Goal: Transaction & Acquisition: Purchase product/service

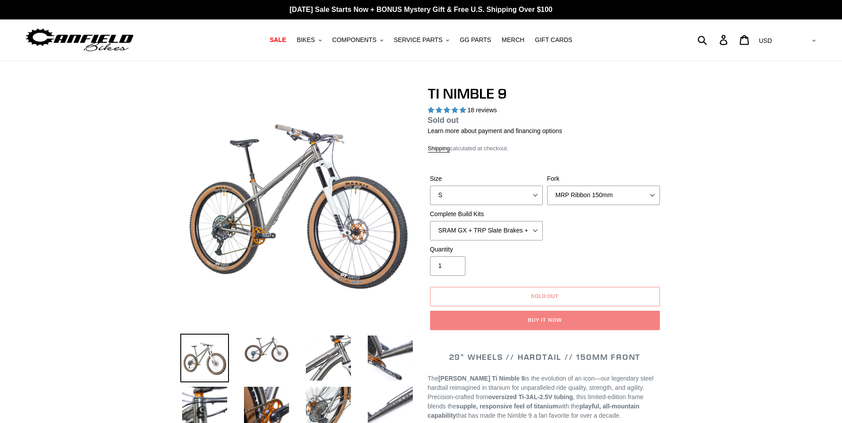
select select "highest-rating"
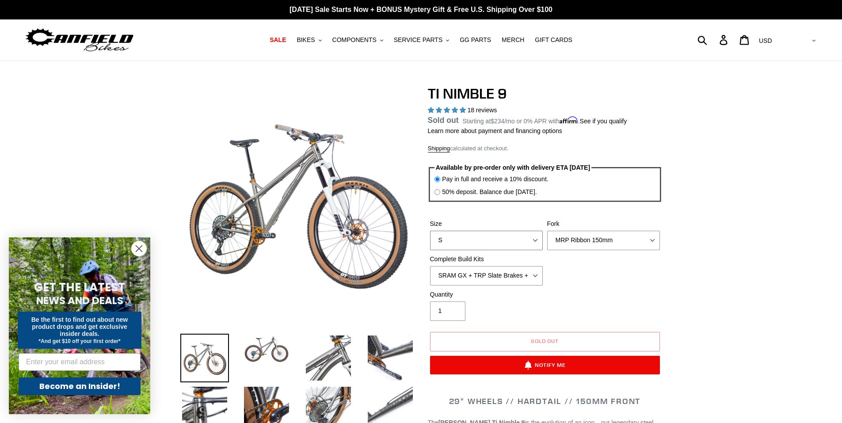
click at [516, 242] on select "S M L XL / XXL (Specify at checkout)" at bounding box center [486, 240] width 113 height 19
select select "M"
click at [430, 231] on select "S M L XL / XXL (Specify at checkout)" at bounding box center [486, 240] width 113 height 19
click at [578, 239] on select "MRP Ribbon 150mm RockShox Lyrik 150mm Fox Factory 36 150mm Cane Creek Helm 150m…" at bounding box center [603, 240] width 113 height 19
select select "Fork - None"
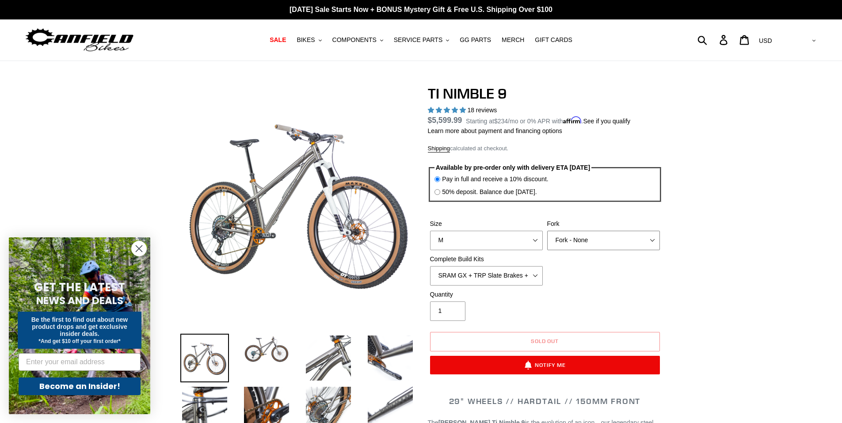
click at [547, 231] on select "MRP Ribbon 150mm RockShox Lyrik 150mm Fox Factory 36 150mm Cane Creek Helm 150m…" at bounding box center [603, 240] width 113 height 19
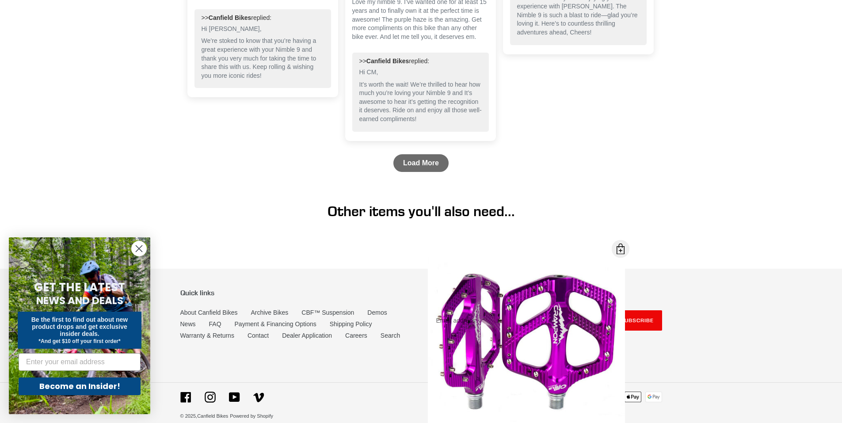
scroll to position [2972, 0]
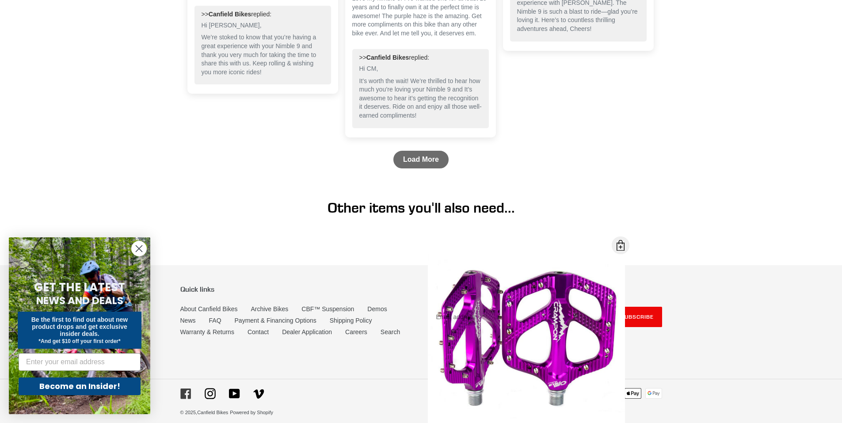
click at [188, 388] on icon at bounding box center [185, 393] width 10 height 10
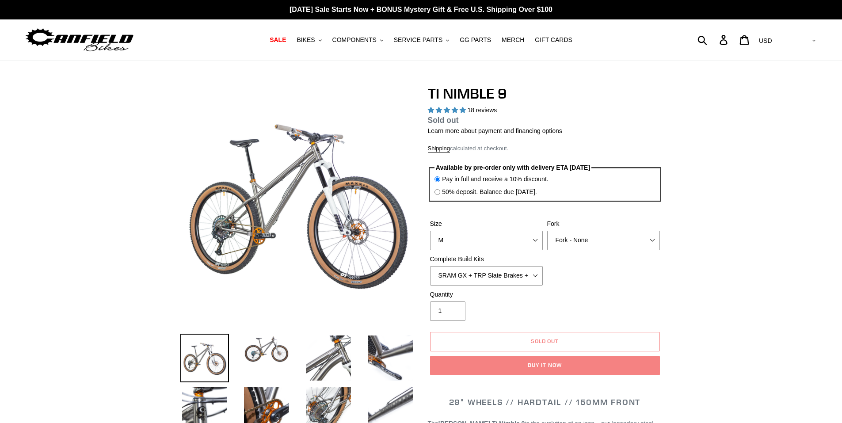
select select "highest-rating"
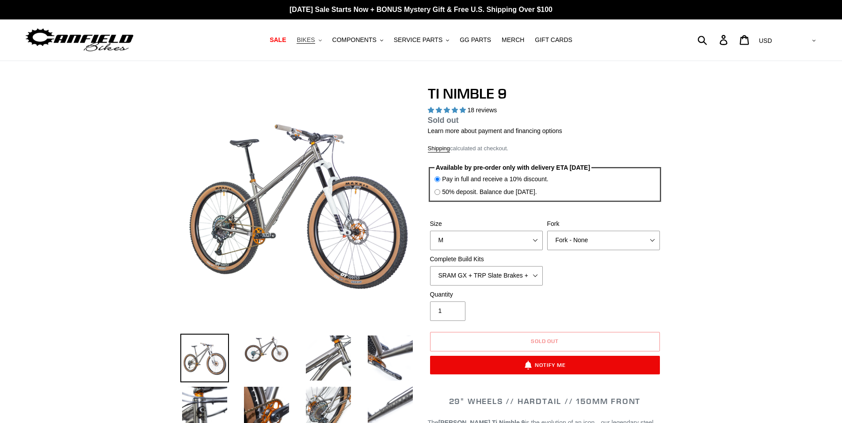
click at [315, 42] on span "BIKES" at bounding box center [305, 40] width 18 height 8
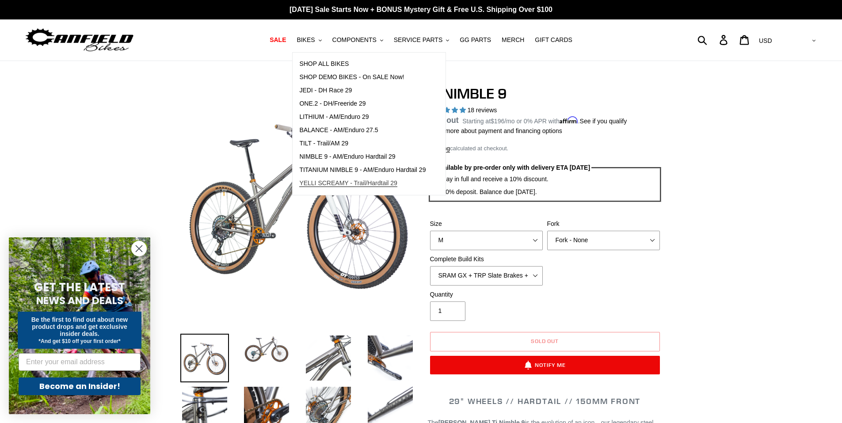
click at [347, 185] on span "YELLI SCREAMY - Trail/Hardtail 29" at bounding box center [348, 183] width 98 height 8
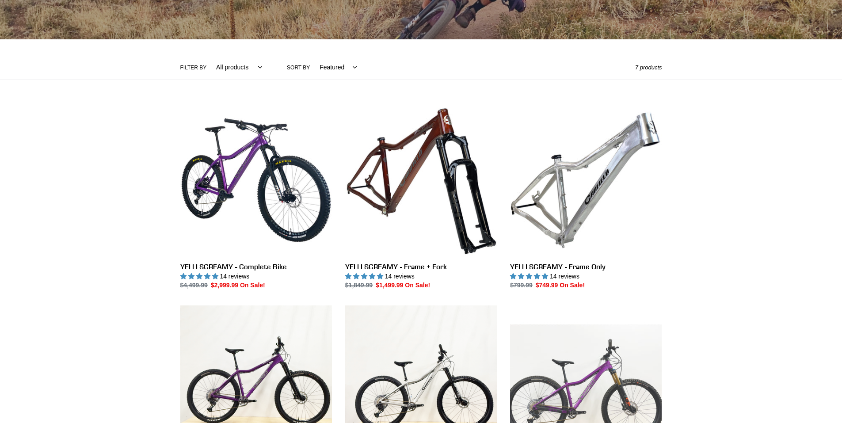
scroll to position [133, 0]
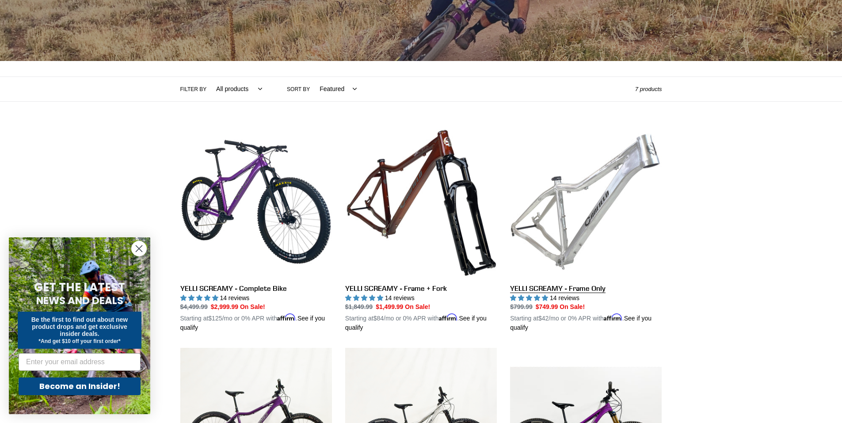
click at [552, 213] on link "YELLI SCREAMY - Frame Only" at bounding box center [586, 229] width 152 height 207
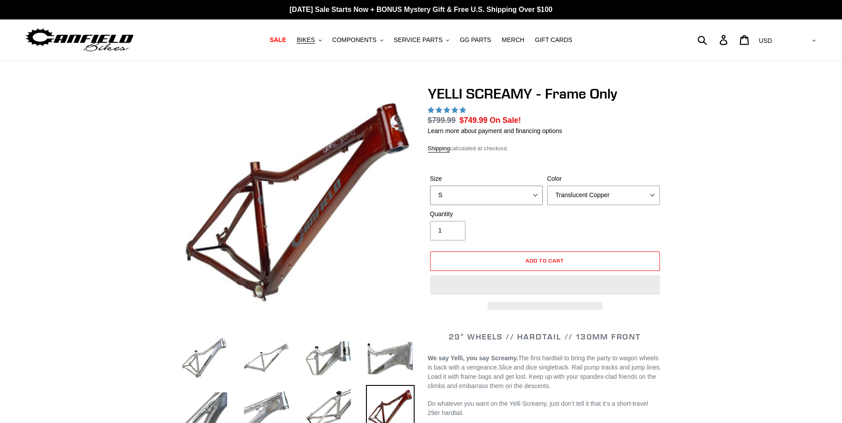
click at [495, 191] on select "S M L XL" at bounding box center [486, 195] width 113 height 19
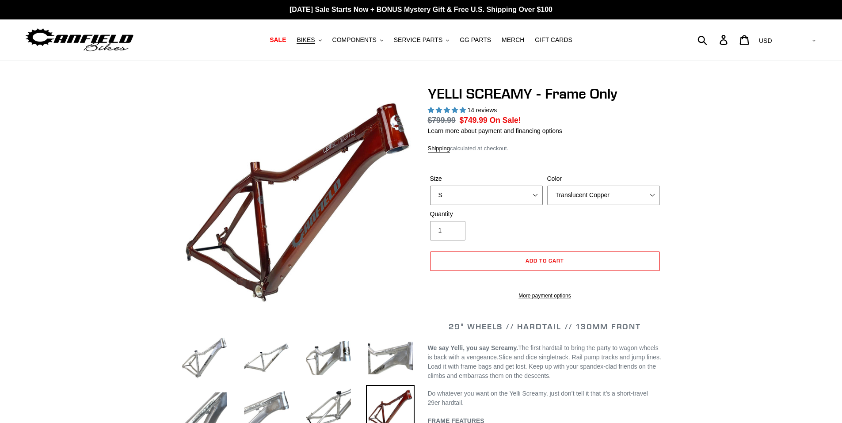
select select "highest-rating"
select select "M"
click at [430, 186] on select "S M L XL" at bounding box center [486, 195] width 113 height 19
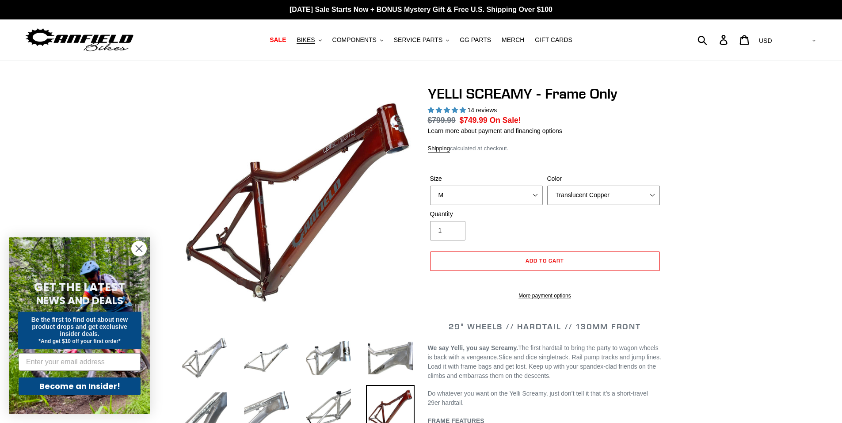
click at [608, 198] on select "Translucent Copper Purple Haze Raw" at bounding box center [603, 195] width 113 height 19
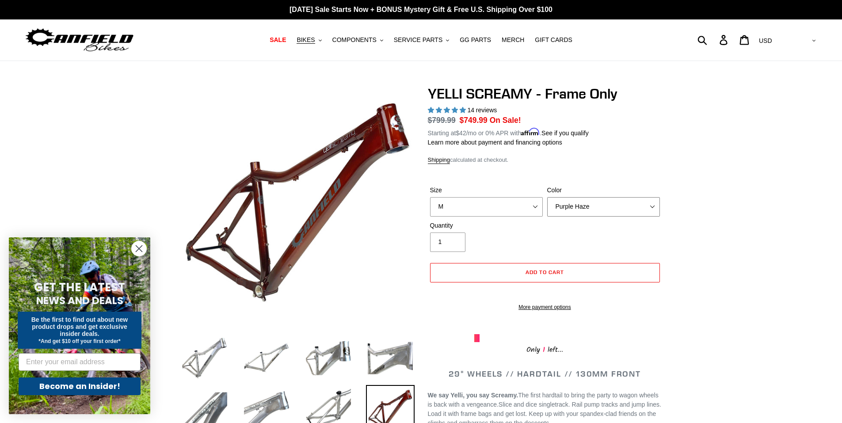
click at [547, 197] on select "Translucent Copper Purple Haze Raw" at bounding box center [603, 206] width 113 height 19
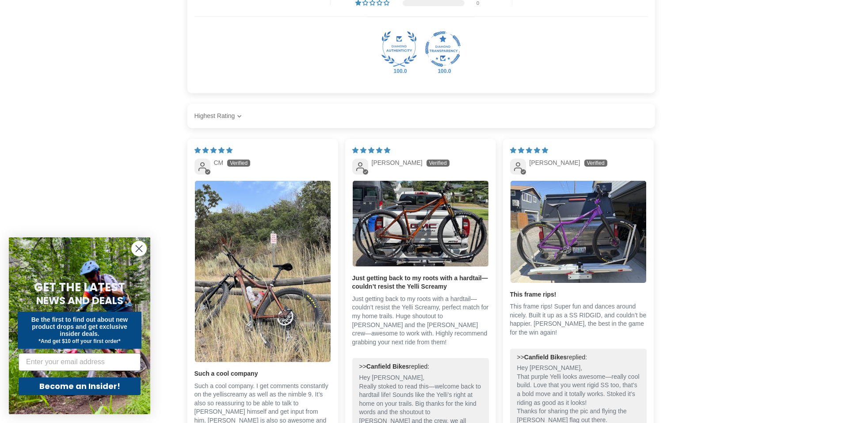
scroll to position [1414, 0]
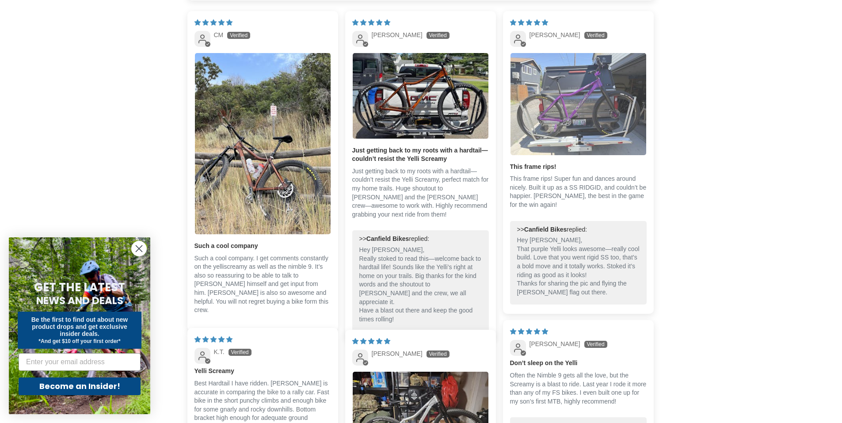
click at [569, 120] on img "Link to user picture 1" at bounding box center [578, 104] width 136 height 102
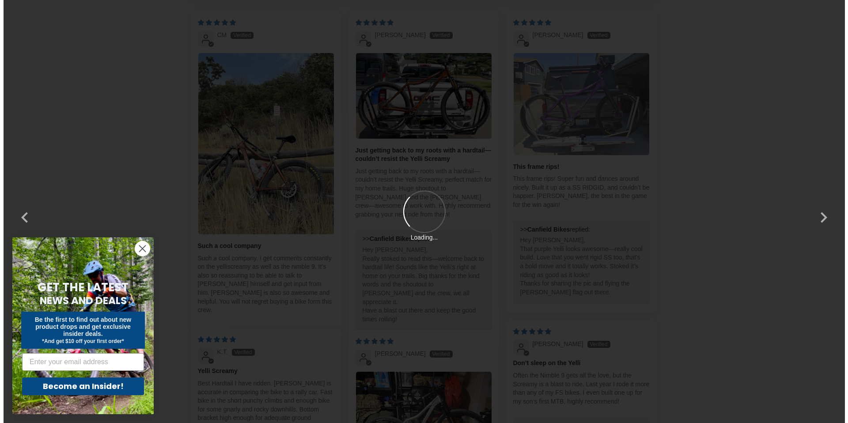
scroll to position [0, 0]
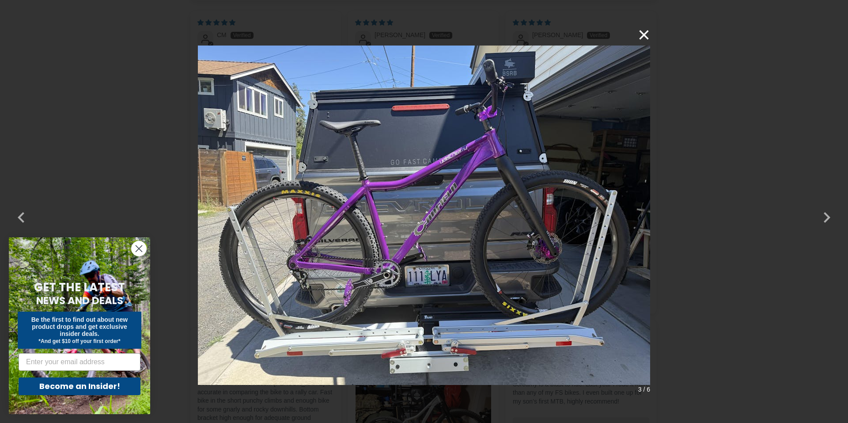
click at [646, 35] on button "×" at bounding box center [639, 34] width 21 height 21
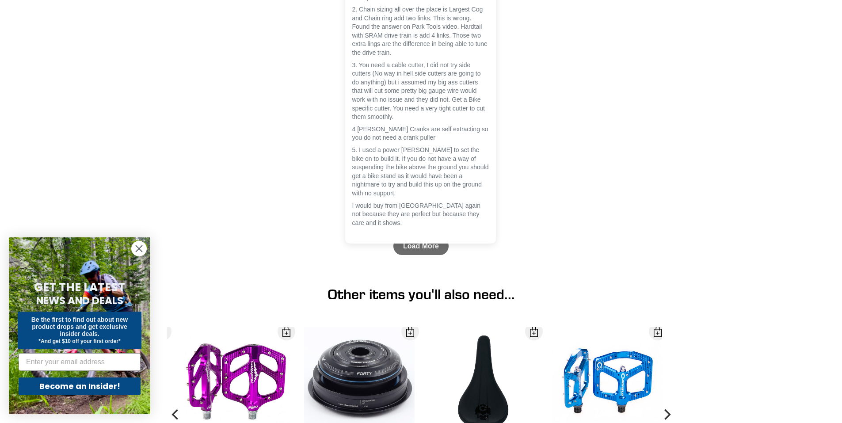
scroll to position [2721, 0]
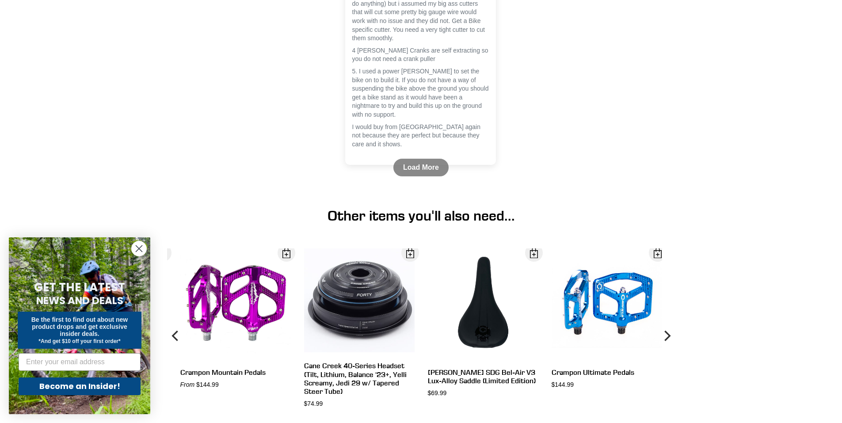
click at [405, 175] on link "Load More" at bounding box center [420, 168] width 55 height 18
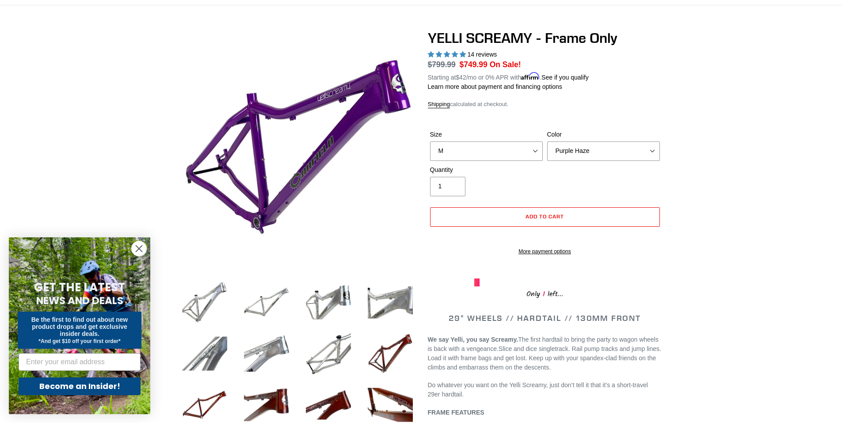
scroll to position [35, 0]
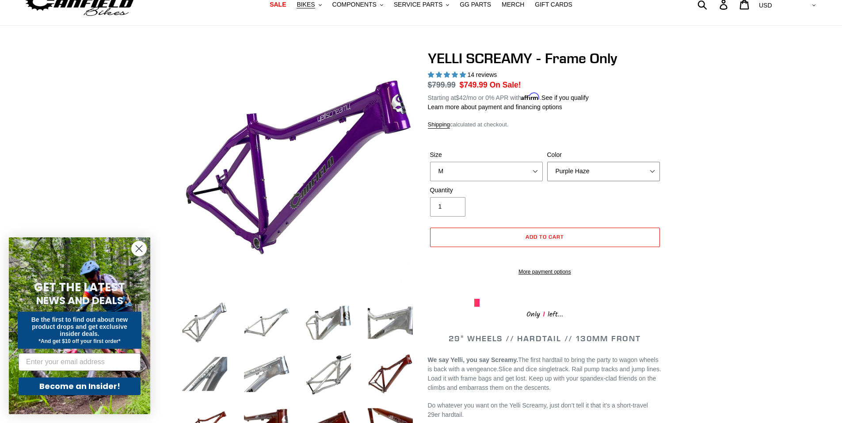
click at [608, 176] on select "Translucent Copper Purple Haze Raw" at bounding box center [603, 171] width 113 height 19
click at [547, 162] on select "Translucent Copper Purple Haze Raw" at bounding box center [603, 171] width 113 height 19
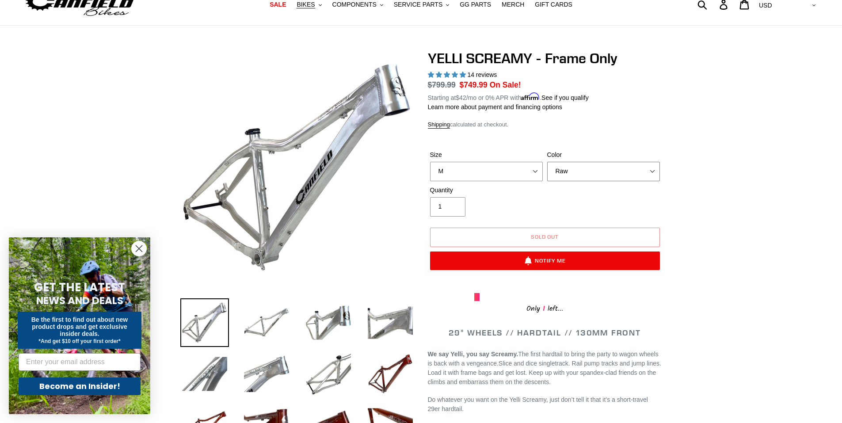
click at [607, 170] on select "Translucent Copper Purple Haze Raw" at bounding box center [603, 171] width 113 height 19
click at [547, 162] on select "Translucent Copper Purple Haze Raw" at bounding box center [603, 171] width 113 height 19
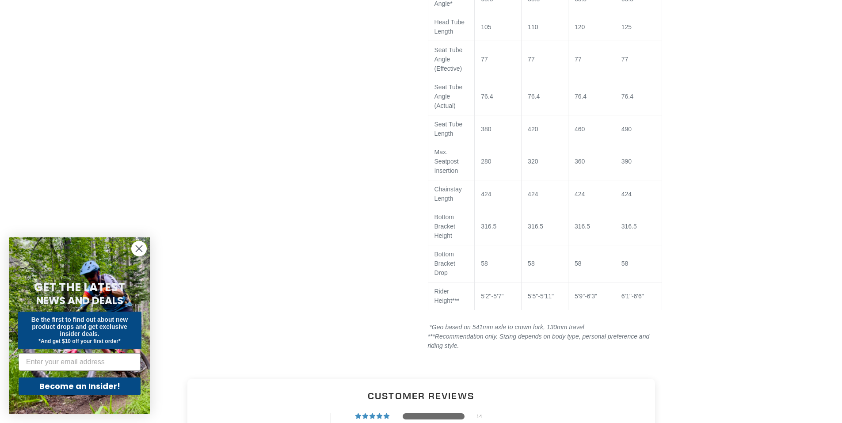
scroll to position [610, 0]
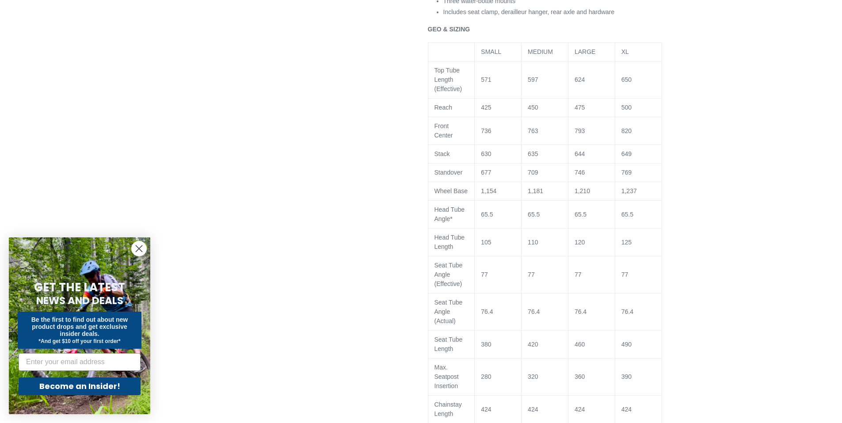
select select "Translucent Copper"
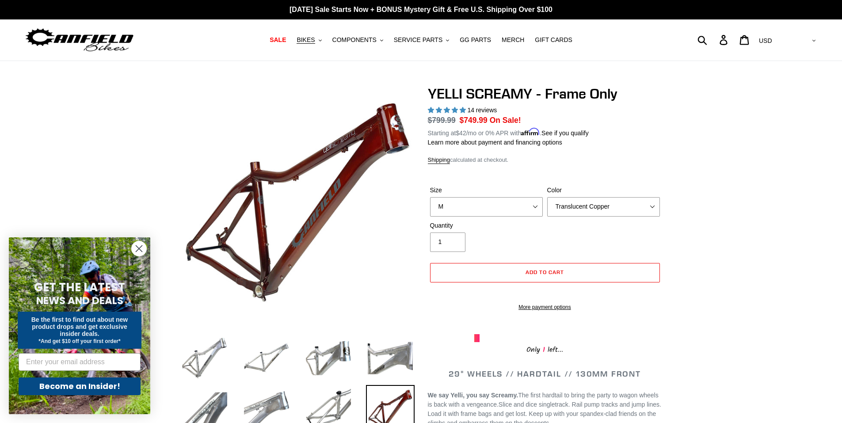
click at [140, 246] on circle "Close dialog" at bounding box center [139, 248] width 15 height 15
